Goal: Navigation & Orientation: Find specific page/section

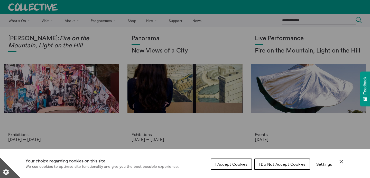
click at [73, 22] on div "Cookie preferences" at bounding box center [185, 89] width 370 height 178
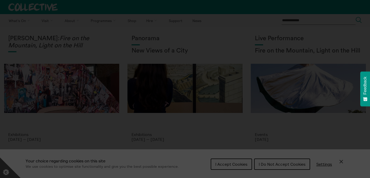
click at [286, 165] on section "**********" at bounding box center [185, 89] width 370 height 178
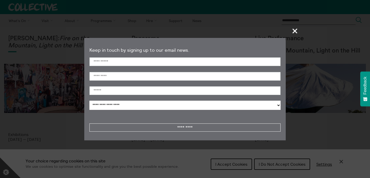
click at [294, 34] on span "+" at bounding box center [294, 30] width 15 height 15
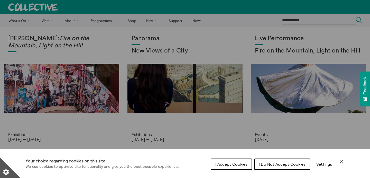
click at [284, 164] on span "I Do Not Accept Cookies" at bounding box center [281, 164] width 47 height 5
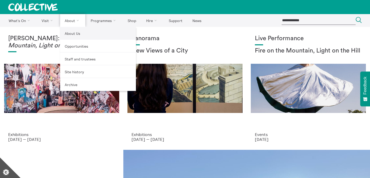
click at [71, 34] on link "About Us" at bounding box center [98, 33] width 76 height 13
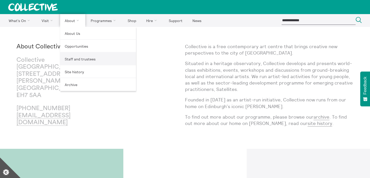
click at [76, 57] on link "Staff and trustees" at bounding box center [98, 59] width 76 height 13
